Goal: Task Accomplishment & Management: Manage account settings

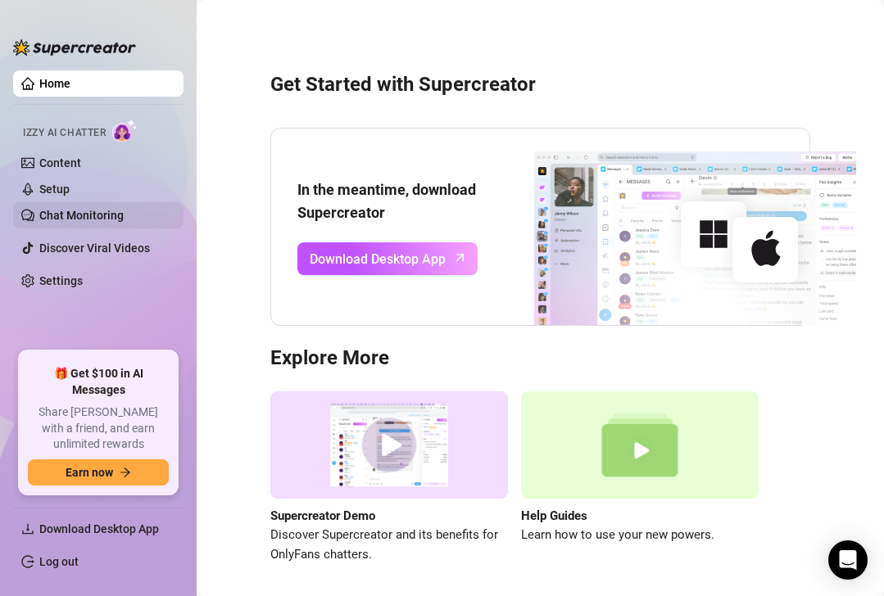
click at [100, 212] on link "Chat Monitoring" at bounding box center [81, 215] width 84 height 13
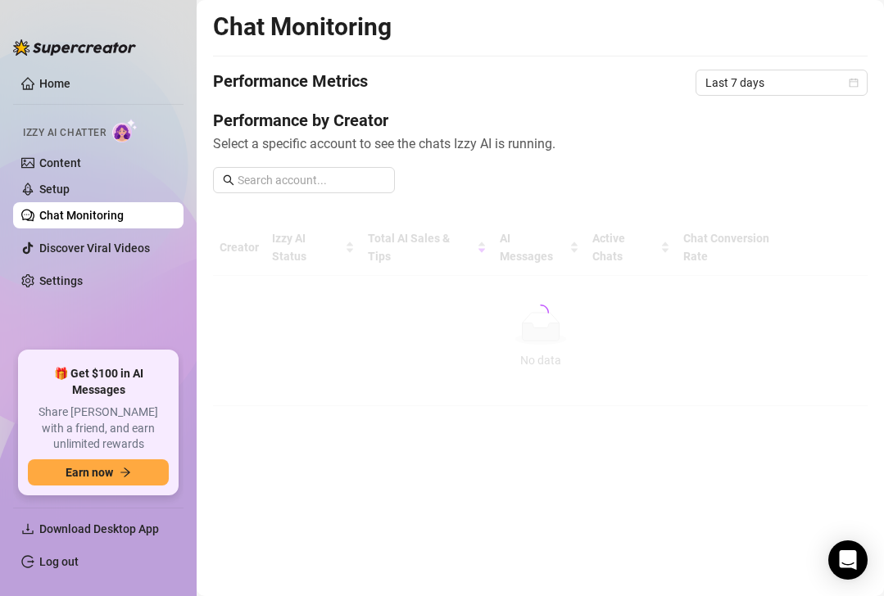
click at [13, 485] on div "🎁 Get $100 in AI Messages Share [PERSON_NAME] with a friend, and earn unlimited…" at bounding box center [98, 423] width 170 height 156
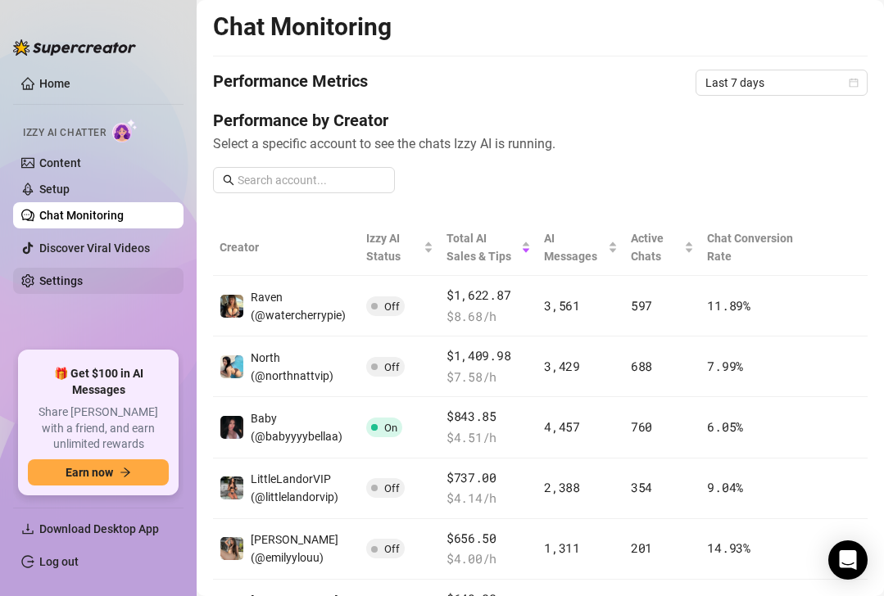
click at [83, 279] on link "Settings" at bounding box center [60, 280] width 43 height 13
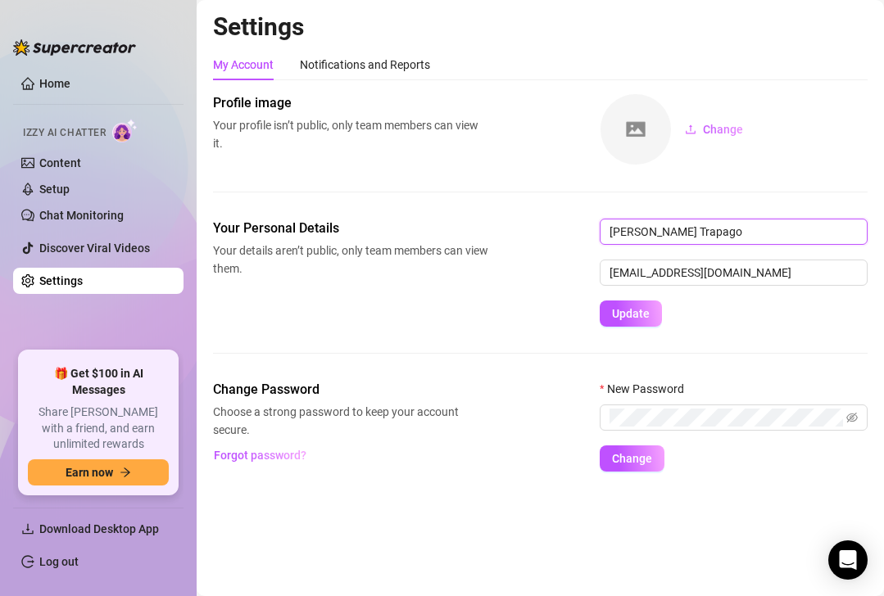
drag, startPoint x: 696, startPoint y: 234, endPoint x: 587, endPoint y: 233, distance: 108.9
click at [587, 233] on div "Your Personal Details Your details aren’t public, only team members can view th…" at bounding box center [540, 273] width 654 height 108
type input "[PERSON_NAME] trapago"
click at [586, 233] on div "Your Personal Details Your details aren’t public, only team members can view th…" at bounding box center [540, 273] width 654 height 108
click at [838, 425] on span at bounding box center [842, 418] width 29 height 18
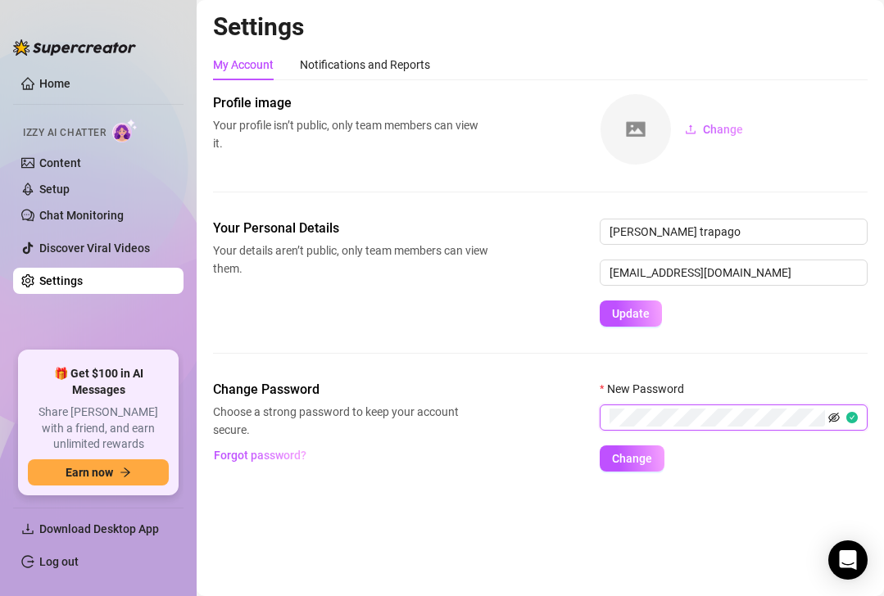
click at [836, 422] on icon "eye-invisible" at bounding box center [833, 418] width 11 height 10
click at [627, 474] on div "Settings My Account Notifications and Reports Profile image Your profile isn’t …" at bounding box center [540, 251] width 654 height 480
click at [626, 461] on span "Change" at bounding box center [632, 458] width 40 height 13
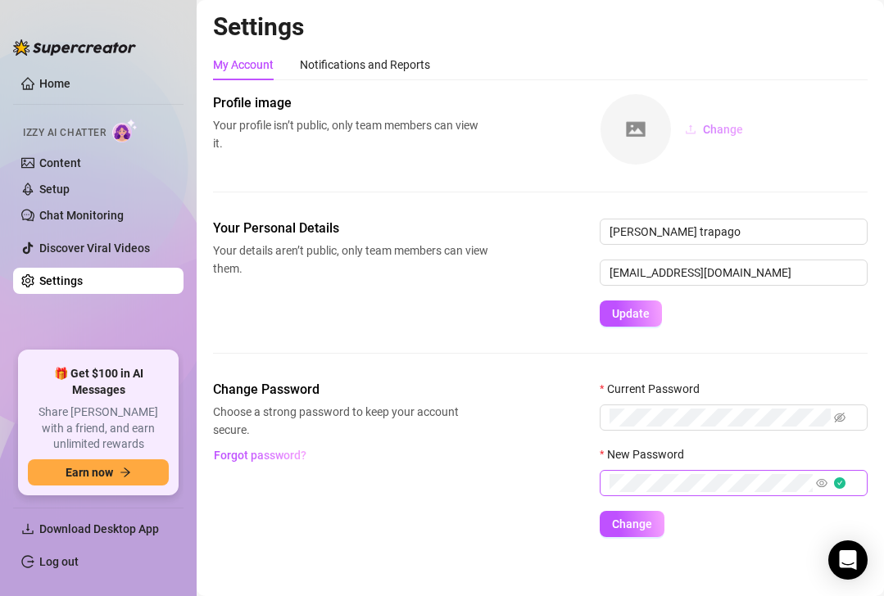
click at [680, 138] on button "Change" at bounding box center [714, 129] width 84 height 26
click at [109, 209] on link "Chat Monitoring" at bounding box center [81, 215] width 84 height 13
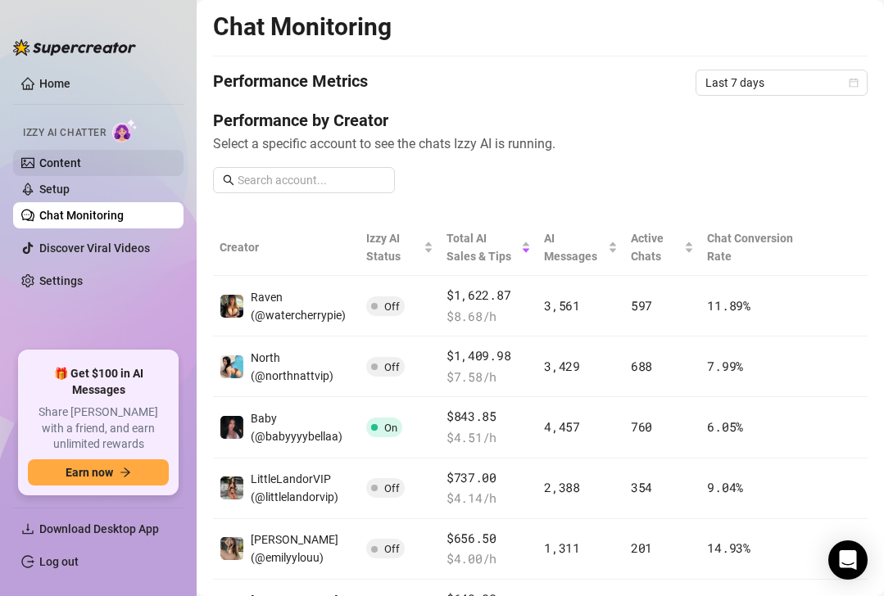
click at [66, 156] on link "Content" at bounding box center [60, 162] width 42 height 13
